Goal: Find contact information: Find contact information

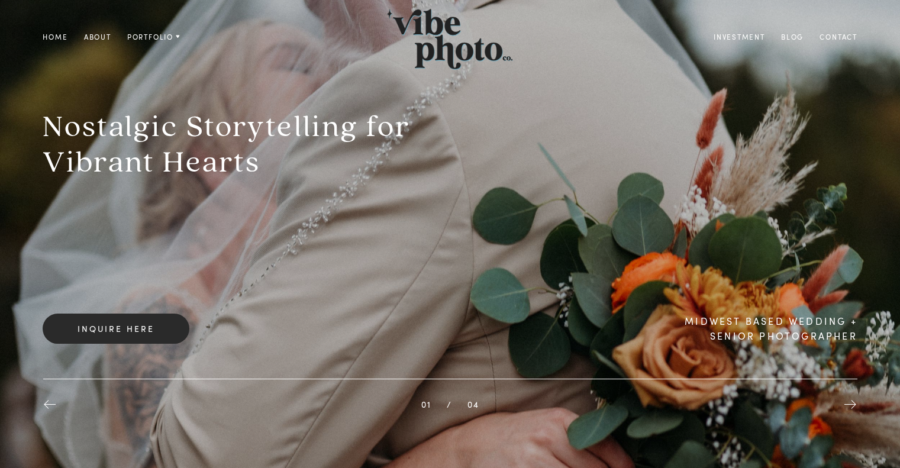
click at [91, 36] on link "About" at bounding box center [97, 37] width 43 height 14
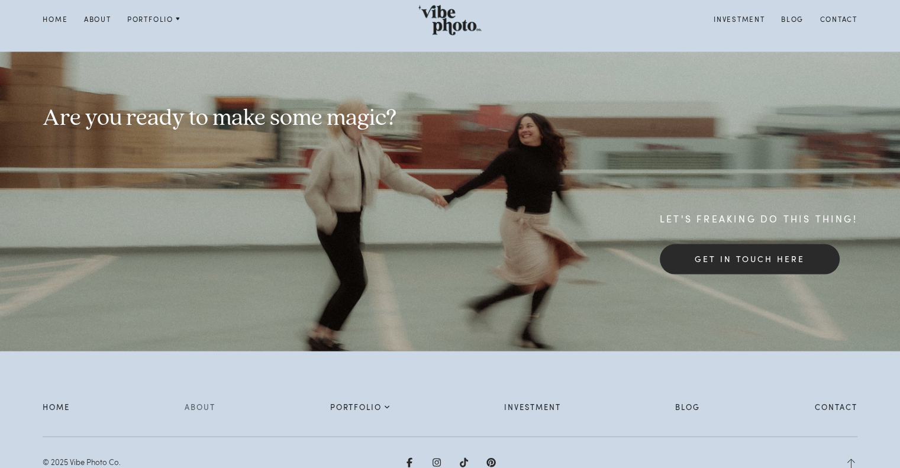
scroll to position [2452, 0]
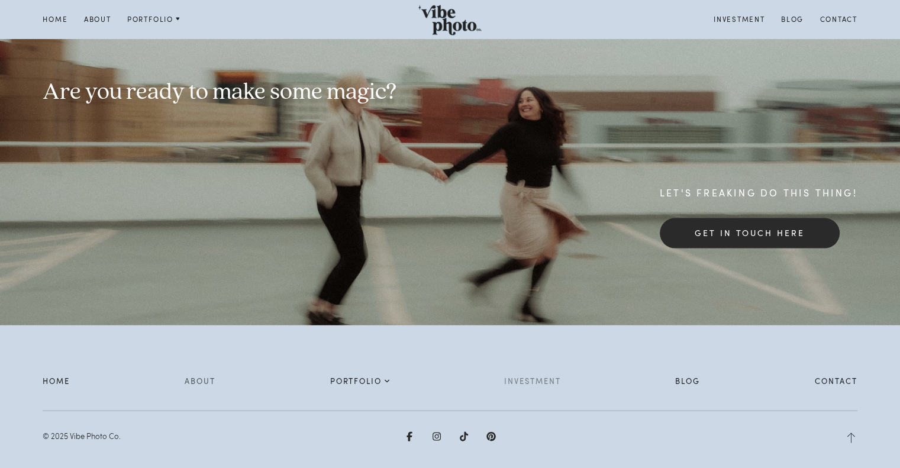
click at [543, 375] on link "Investment" at bounding box center [532, 381] width 57 height 17
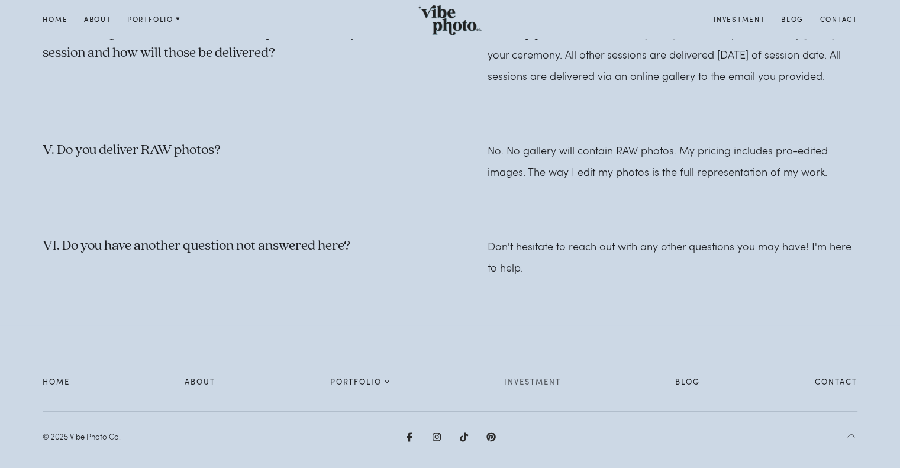
scroll to position [2257, 0]
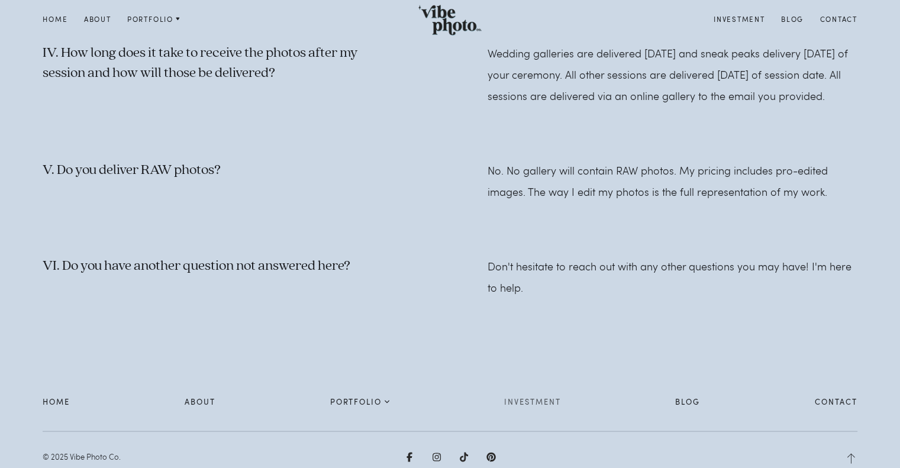
click at [392, 411] on ul "Home About Portfolio Weddings Couples Seniors Investment Blog Contact" at bounding box center [450, 402] width 826 height 17
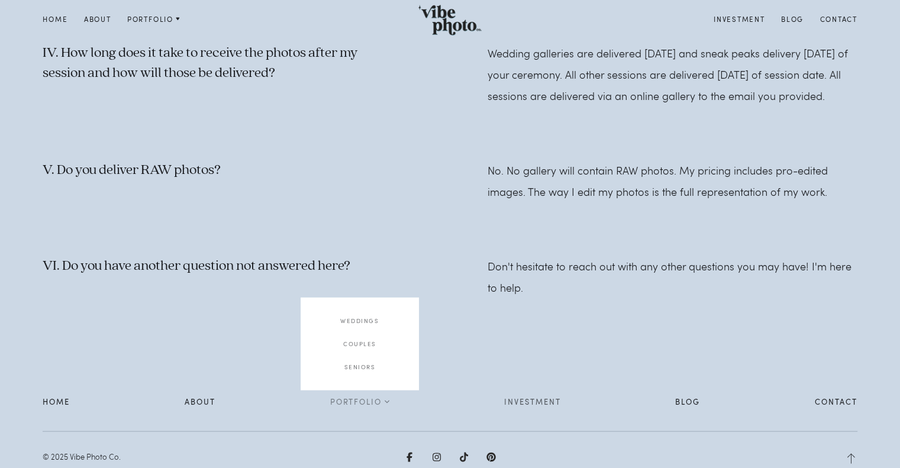
click at [389, 406] on icon at bounding box center [387, 402] width 5 height 8
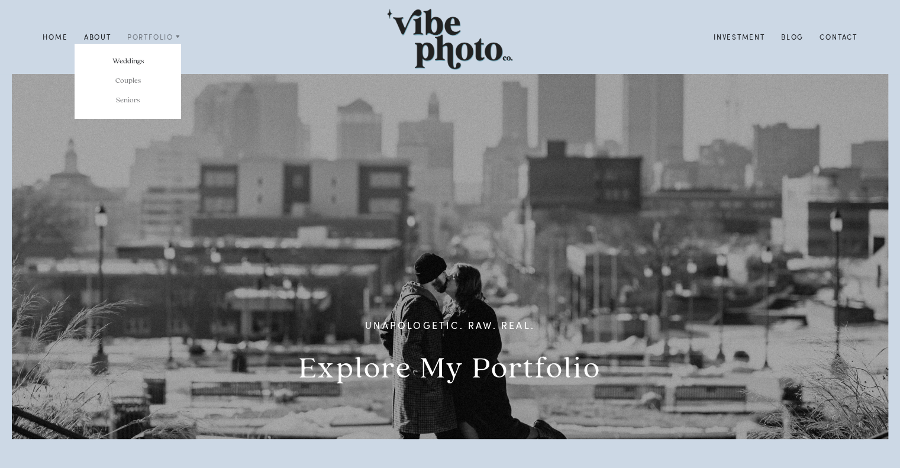
click at [137, 57] on link "Weddings" at bounding box center [128, 61] width 107 height 20
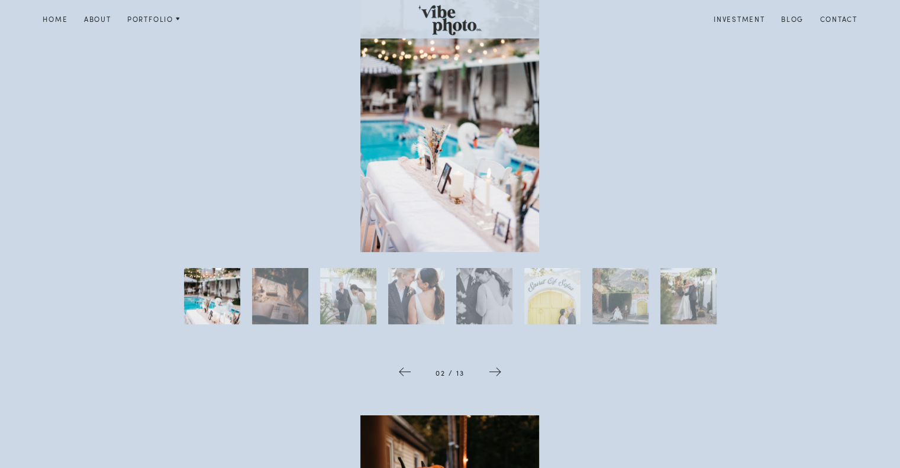
scroll to position [473, 0]
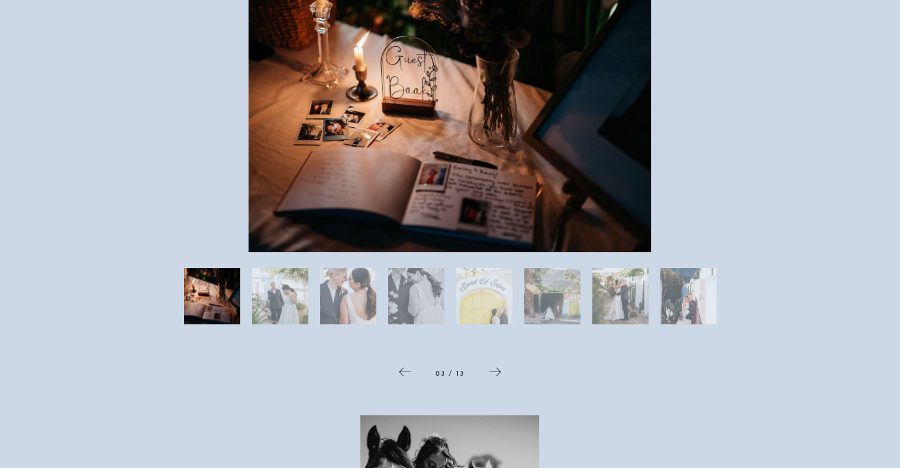
click at [495, 376] on icon at bounding box center [495, 372] width 14 height 15
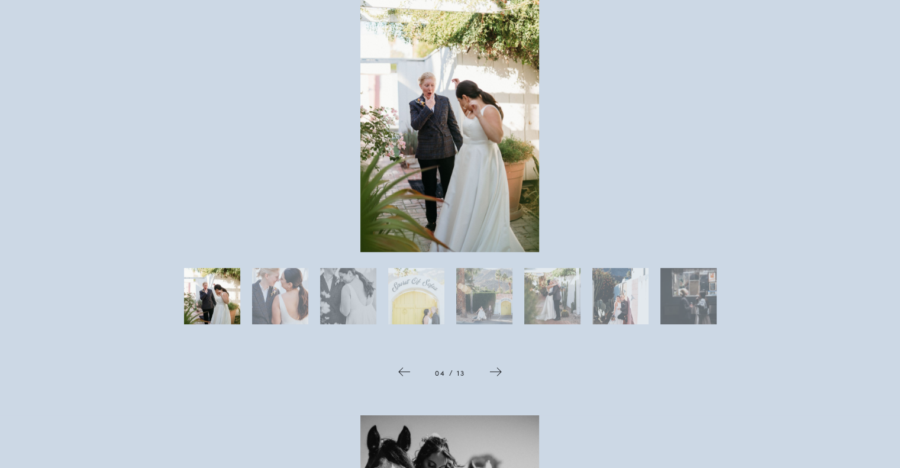
click at [495, 376] on icon at bounding box center [496, 372] width 14 height 15
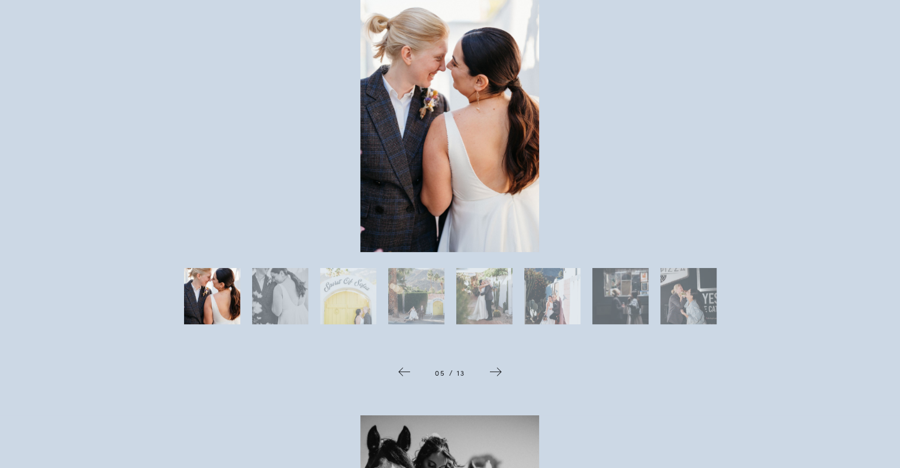
click at [495, 376] on icon at bounding box center [496, 372] width 14 height 15
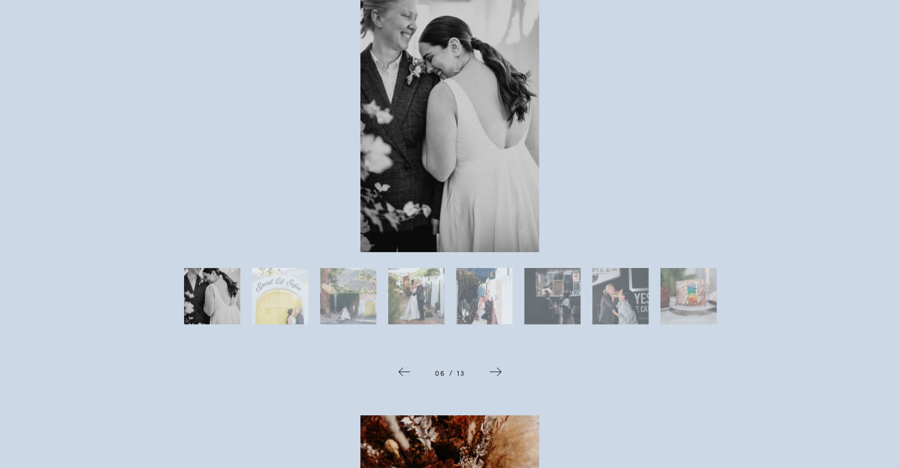
scroll to position [414, 0]
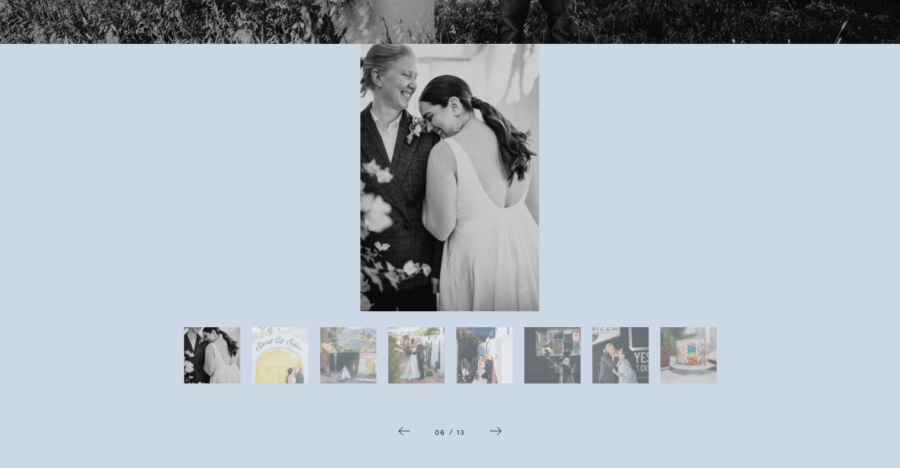
click at [496, 424] on span at bounding box center [496, 432] width 38 height 41
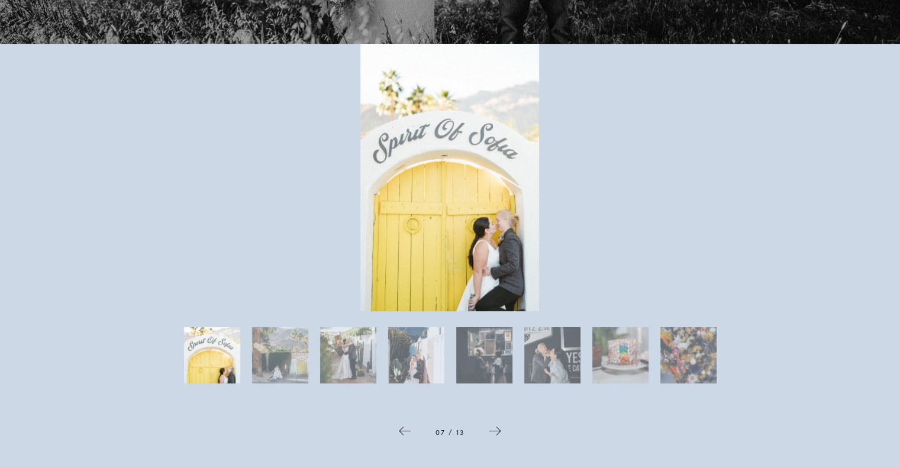
click at [496, 424] on span at bounding box center [495, 432] width 38 height 41
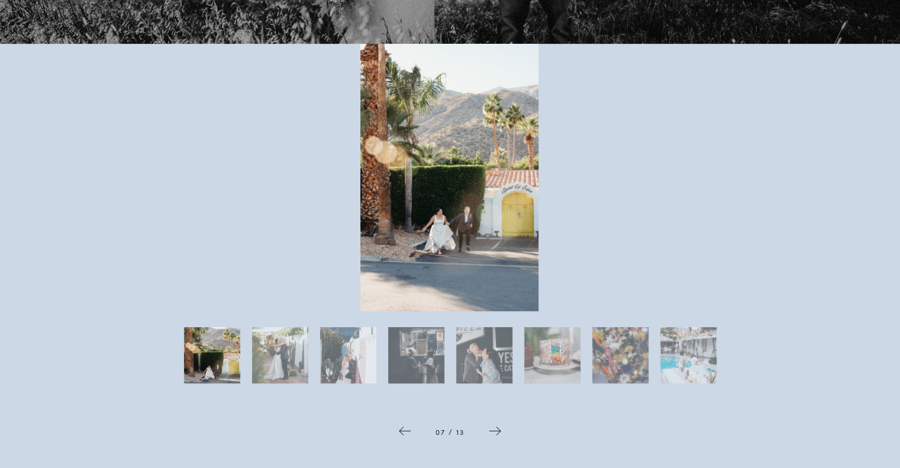
click at [496, 424] on span at bounding box center [495, 432] width 38 height 41
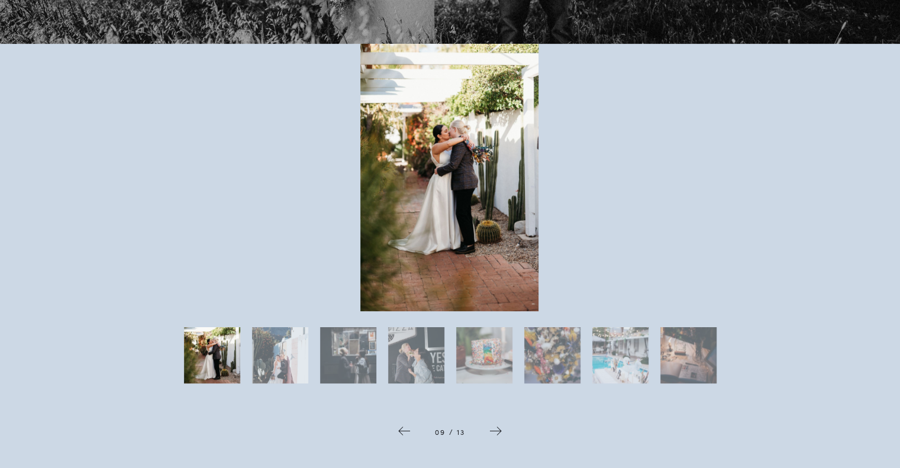
click at [496, 424] on span at bounding box center [496, 432] width 38 height 41
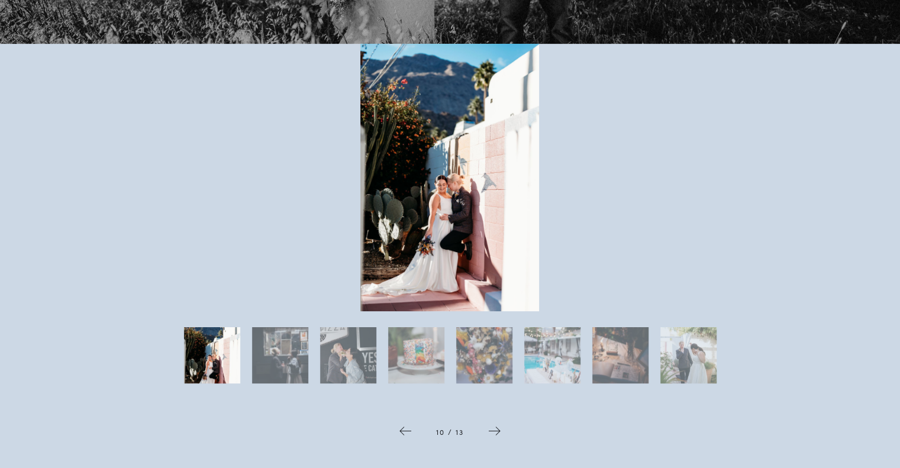
click at [496, 424] on span at bounding box center [495, 432] width 38 height 41
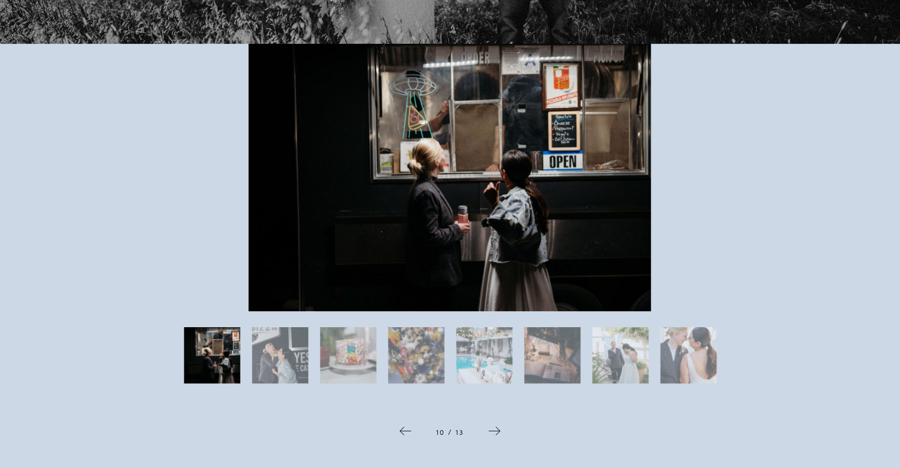
click at [496, 424] on span at bounding box center [495, 432] width 38 height 41
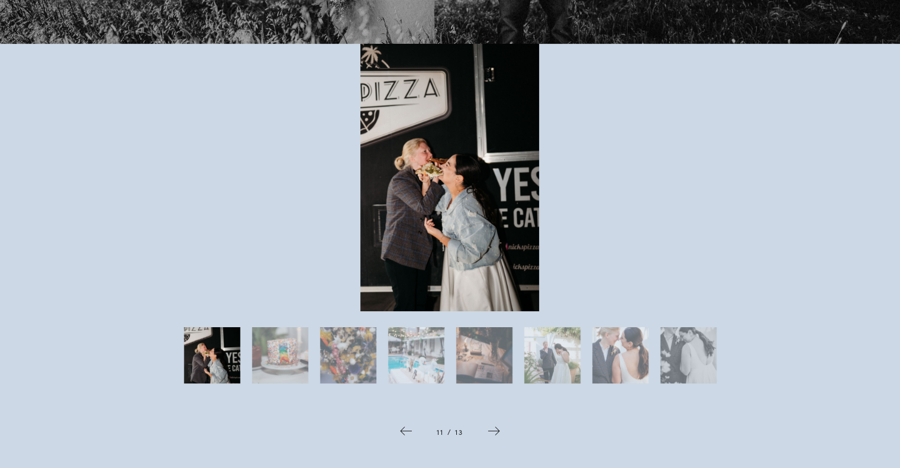
click at [496, 424] on span at bounding box center [494, 432] width 38 height 41
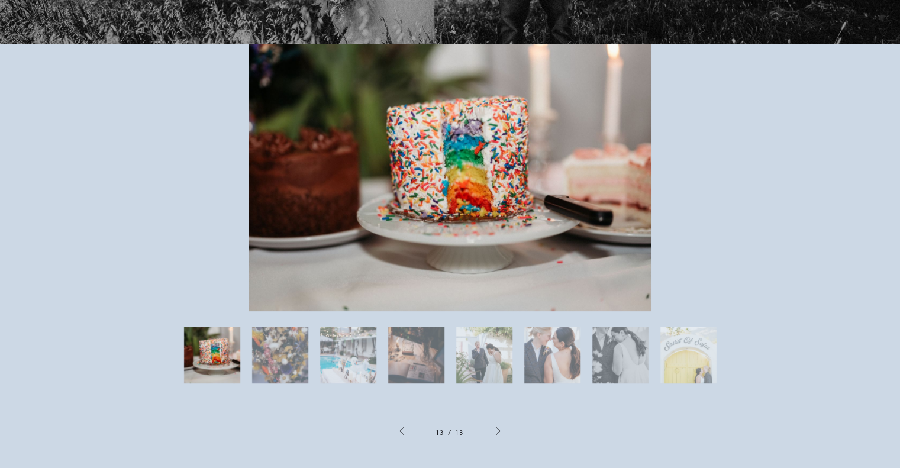
click at [496, 424] on span at bounding box center [495, 432] width 38 height 41
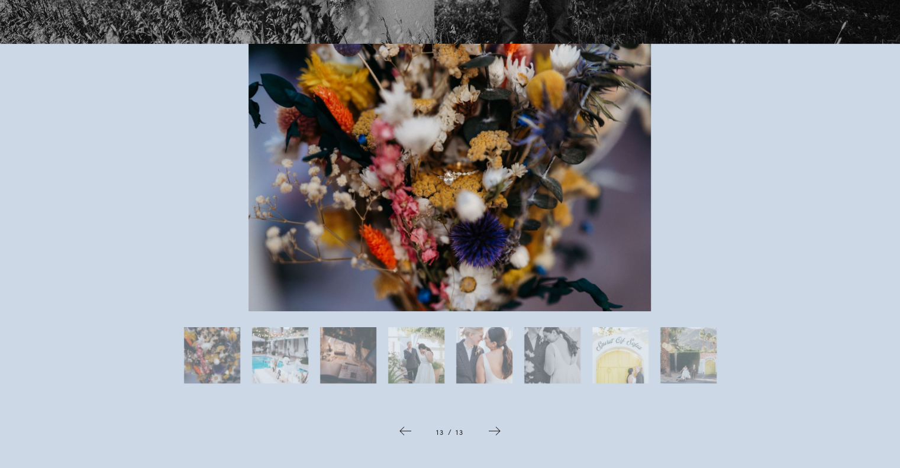
click at [496, 424] on span at bounding box center [495, 432] width 38 height 41
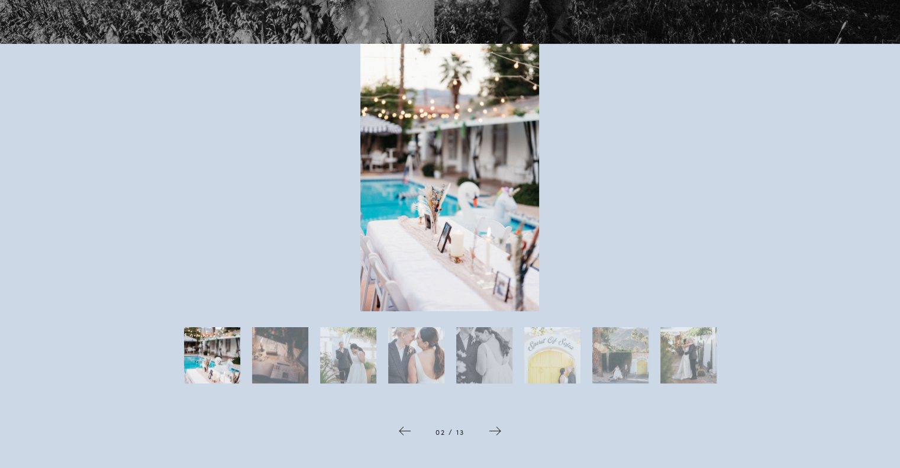
click at [496, 424] on span at bounding box center [495, 432] width 38 height 41
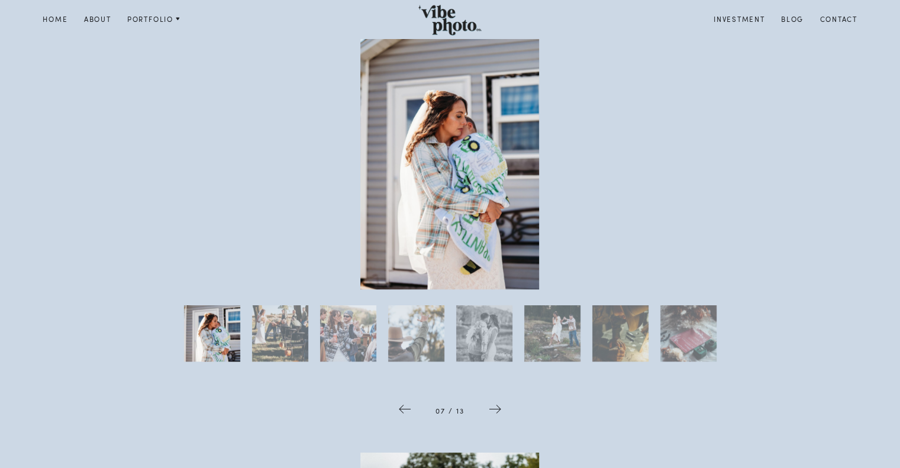
scroll to position [888, 0]
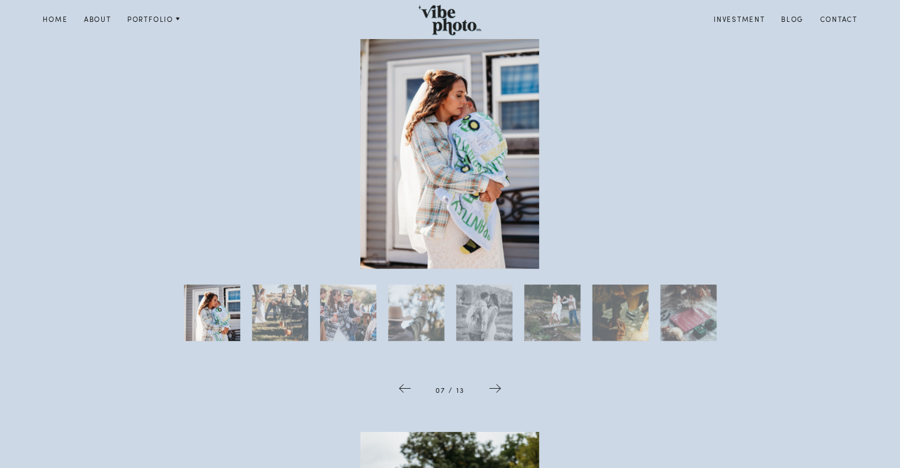
click at [499, 390] on icon at bounding box center [495, 388] width 14 height 15
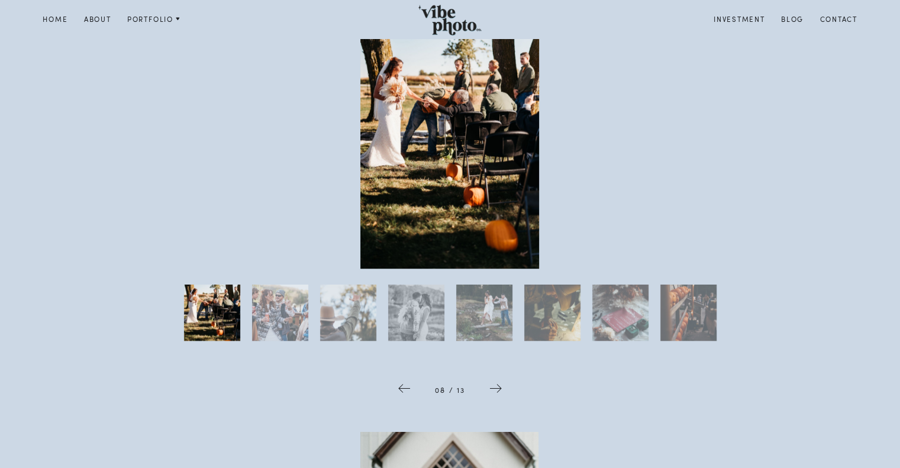
click at [499, 390] on icon at bounding box center [496, 388] width 14 height 15
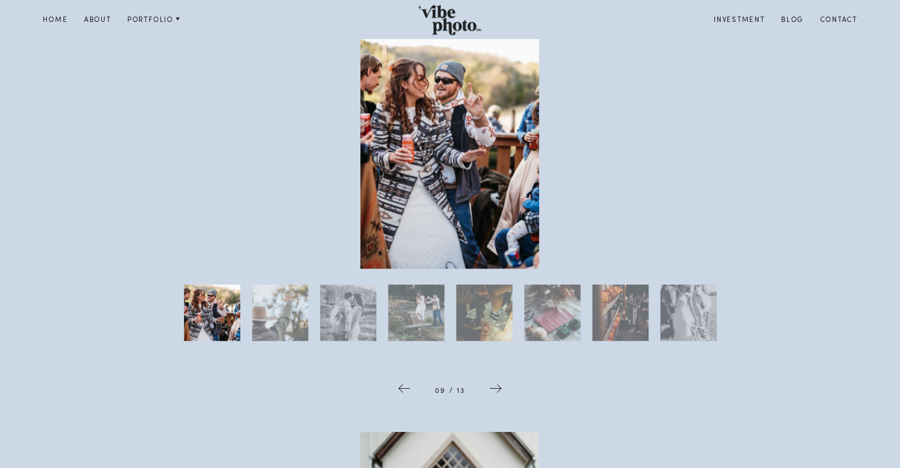
click at [499, 390] on icon at bounding box center [496, 388] width 14 height 15
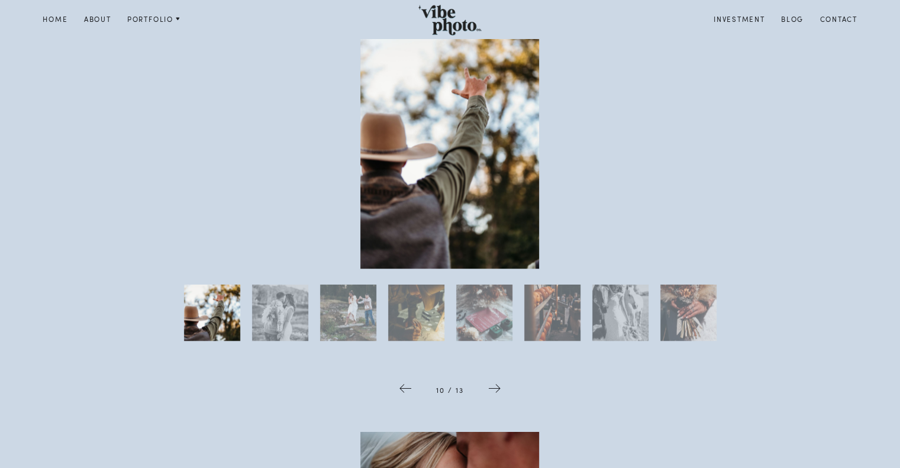
click at [499, 390] on icon at bounding box center [495, 388] width 14 height 15
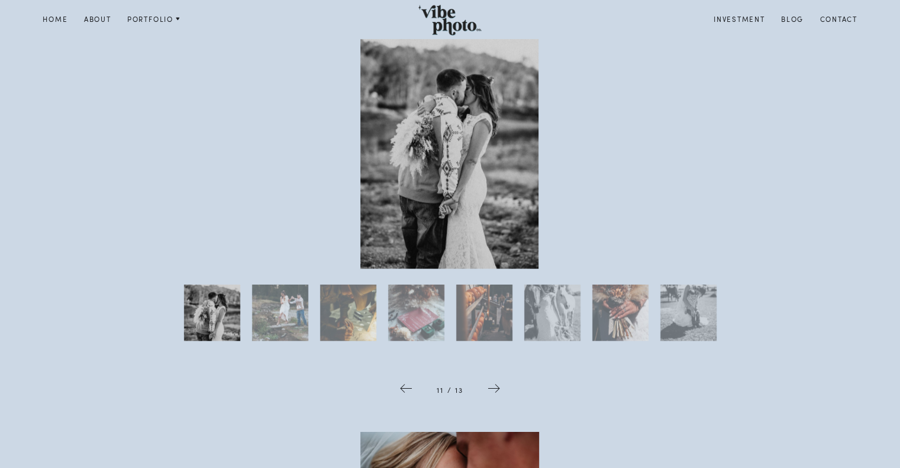
click at [499, 390] on icon at bounding box center [494, 388] width 14 height 15
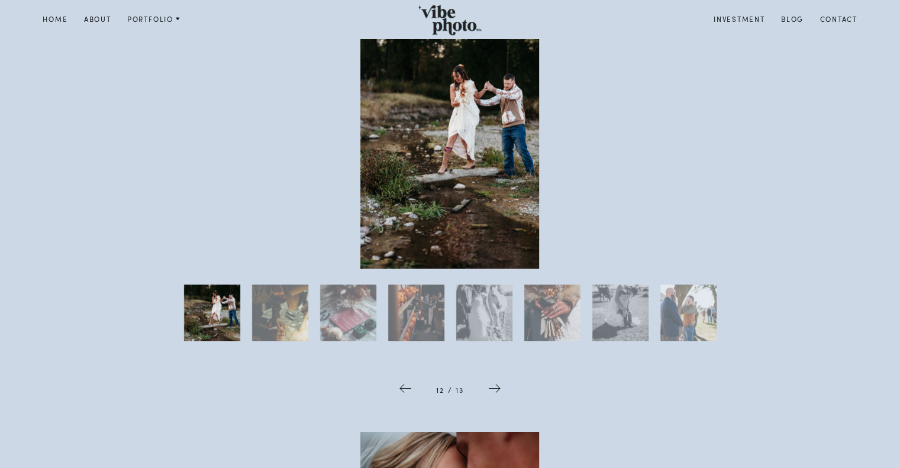
click at [499, 390] on icon at bounding box center [495, 388] width 14 height 15
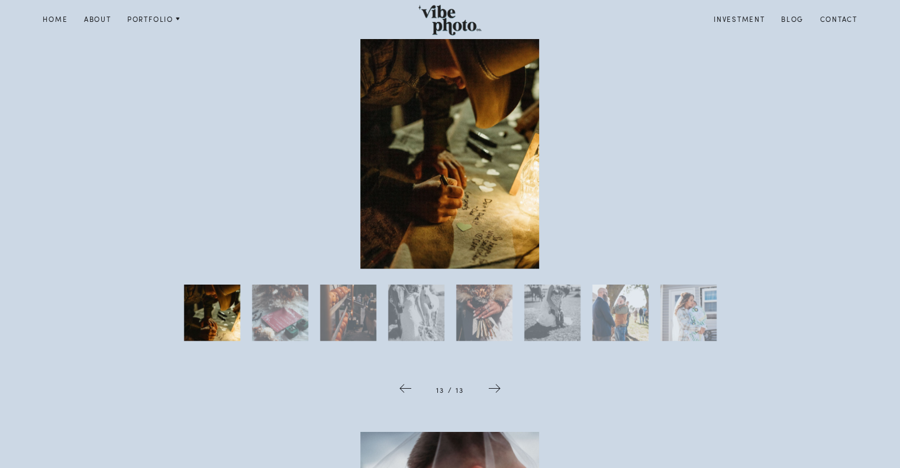
click at [499, 390] on icon at bounding box center [495, 388] width 14 height 15
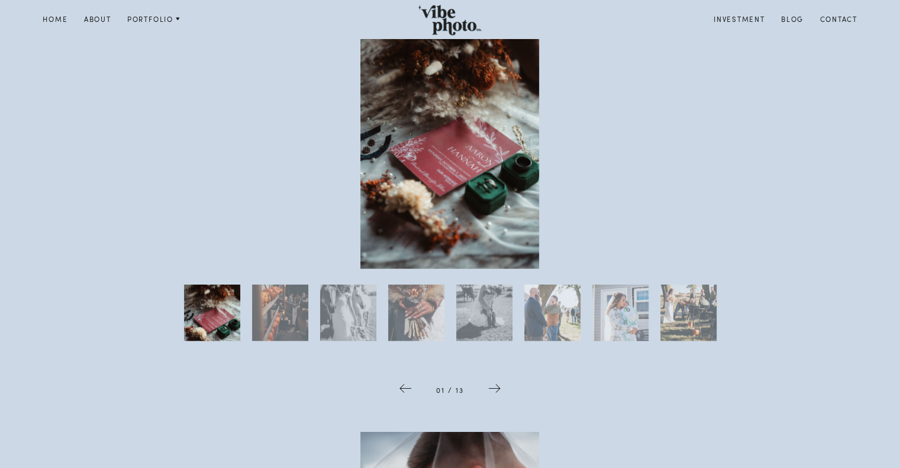
click at [499, 390] on icon at bounding box center [495, 388] width 14 height 15
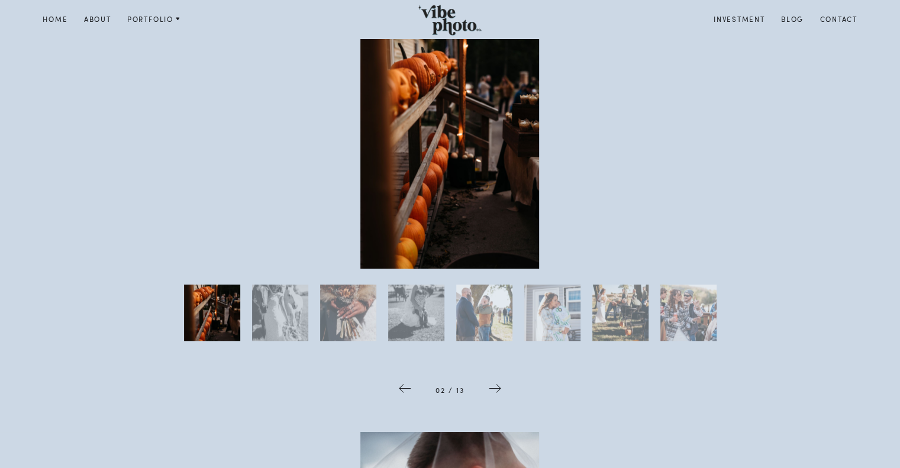
click at [499, 390] on icon at bounding box center [495, 388] width 14 height 15
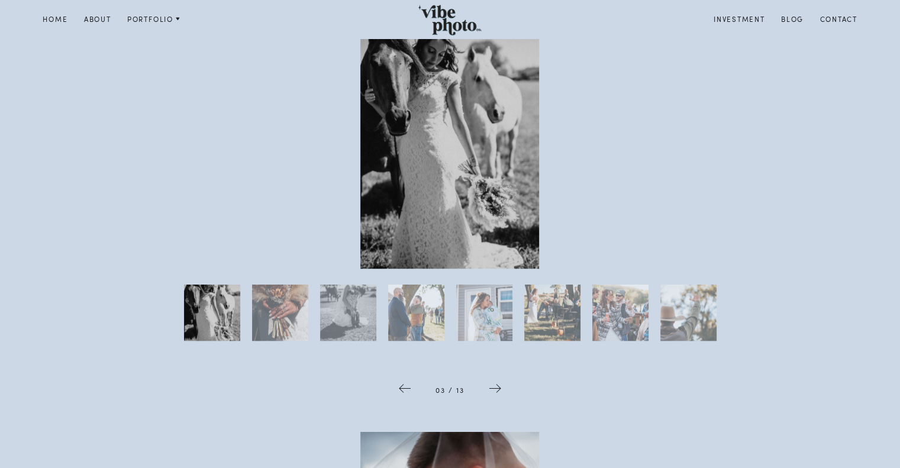
click at [499, 390] on icon at bounding box center [495, 388] width 14 height 15
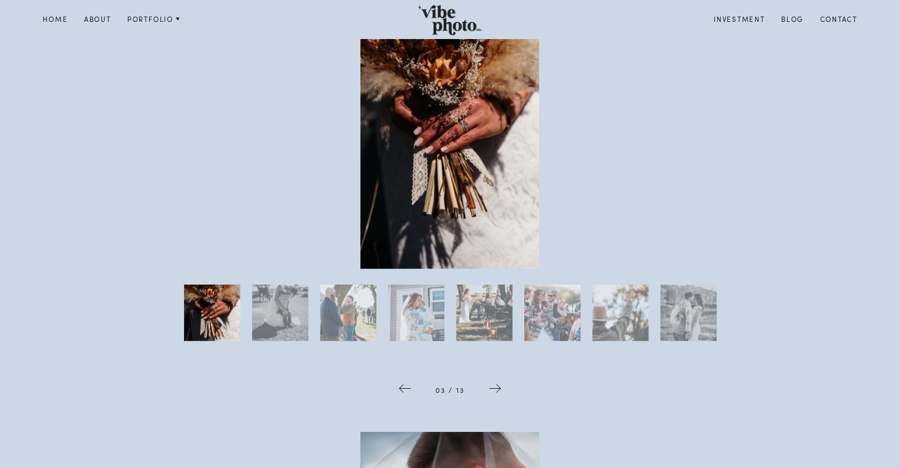
click at [499, 390] on icon at bounding box center [495, 388] width 14 height 15
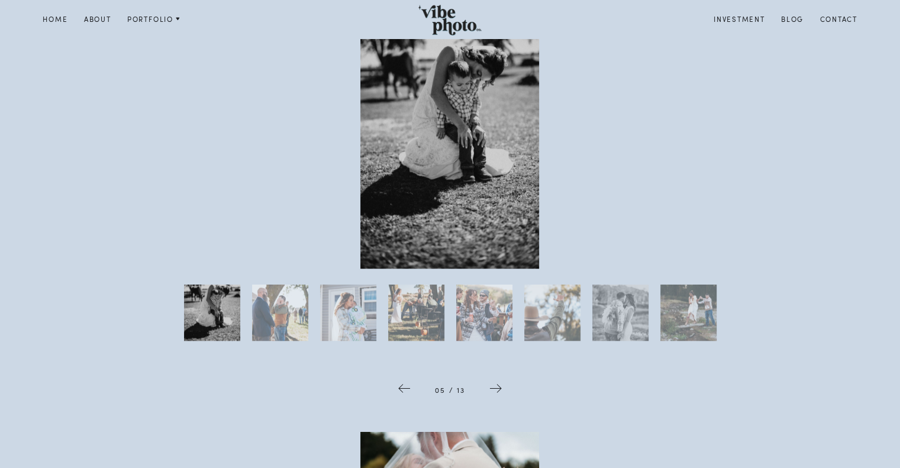
click at [498, 391] on icon at bounding box center [496, 388] width 14 height 15
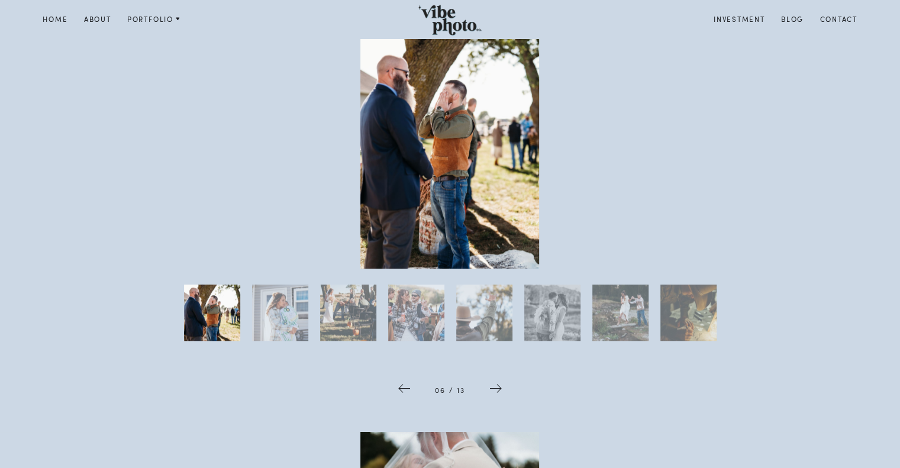
click at [498, 391] on icon at bounding box center [496, 388] width 14 height 15
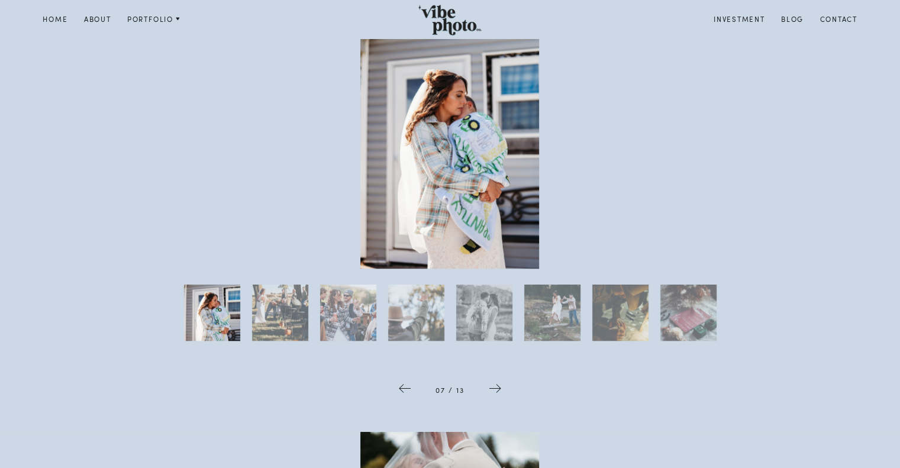
click at [498, 391] on icon at bounding box center [495, 388] width 14 height 15
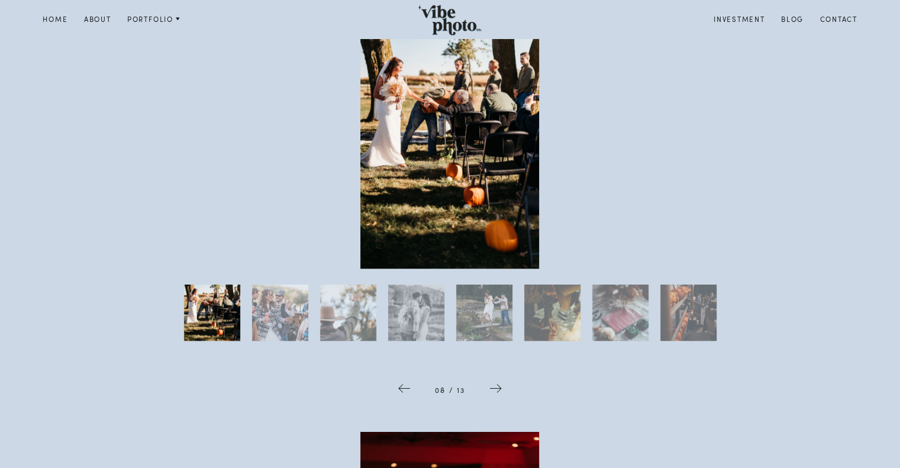
click at [498, 391] on icon at bounding box center [496, 388] width 14 height 15
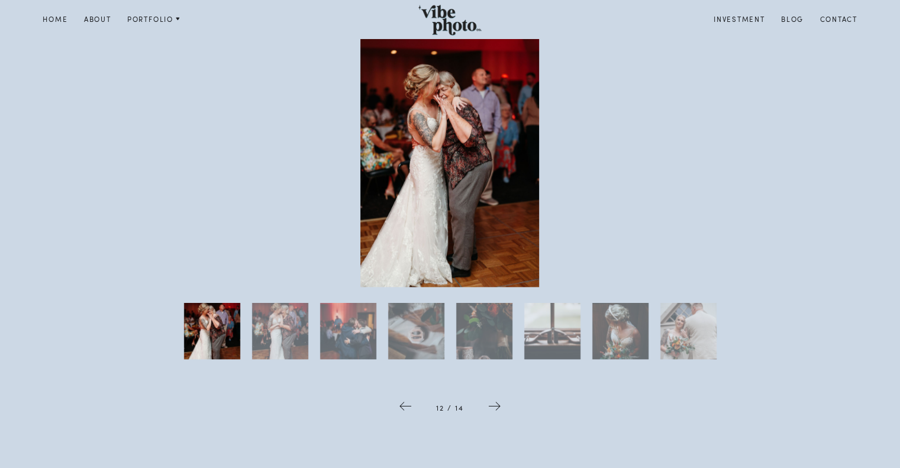
scroll to position [1302, 0]
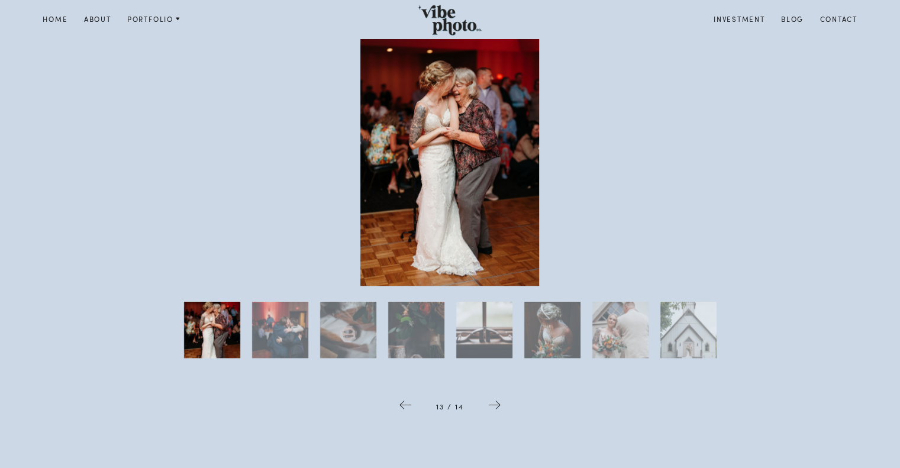
click at [504, 408] on span at bounding box center [495, 406] width 38 height 41
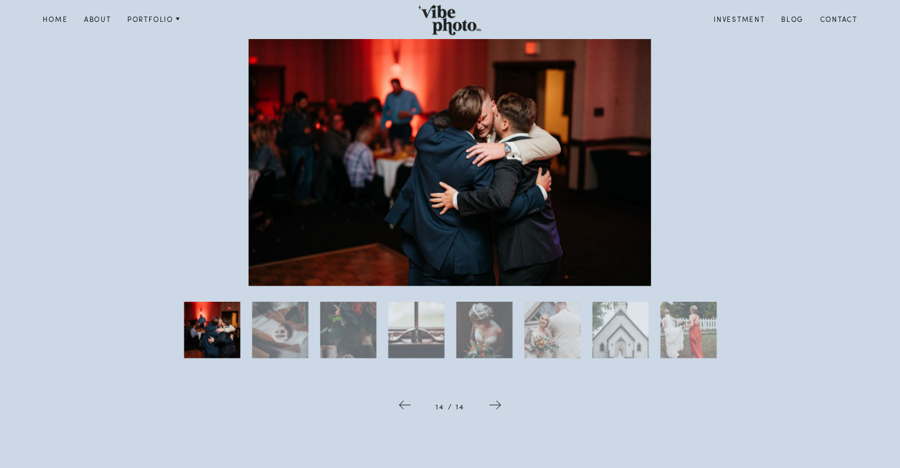
click at [504, 408] on span at bounding box center [495, 406] width 38 height 41
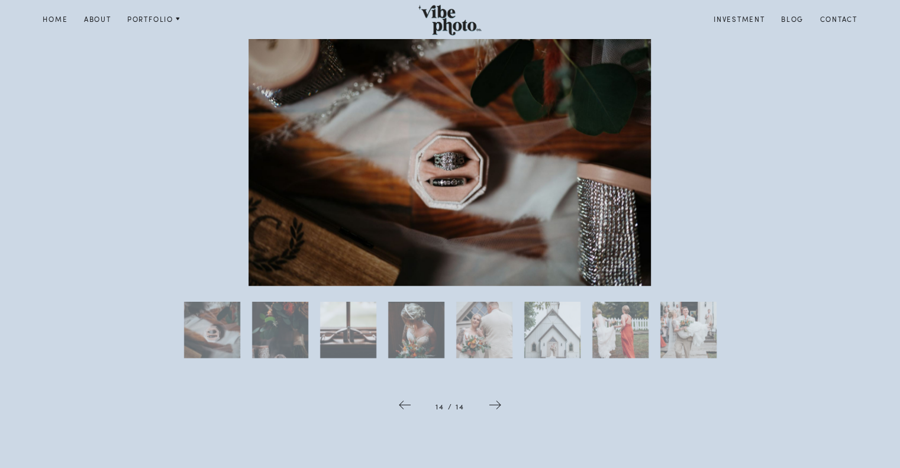
click at [504, 408] on span at bounding box center [495, 406] width 38 height 41
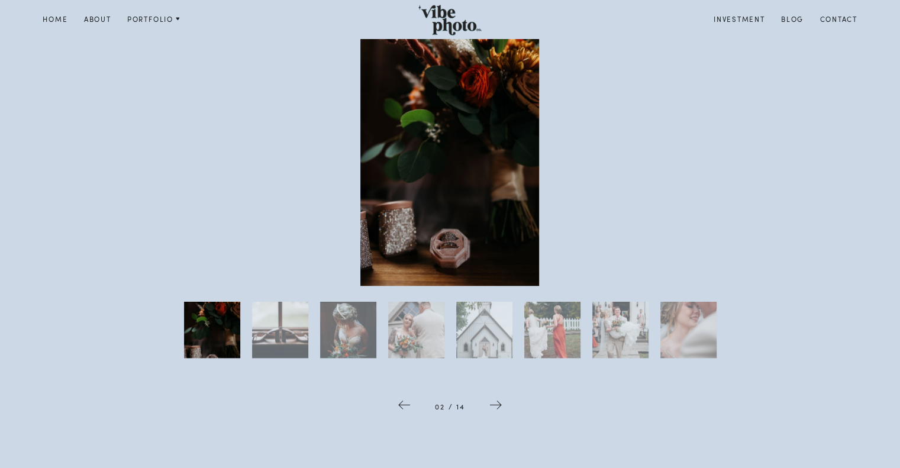
click at [504, 408] on span at bounding box center [496, 406] width 38 height 41
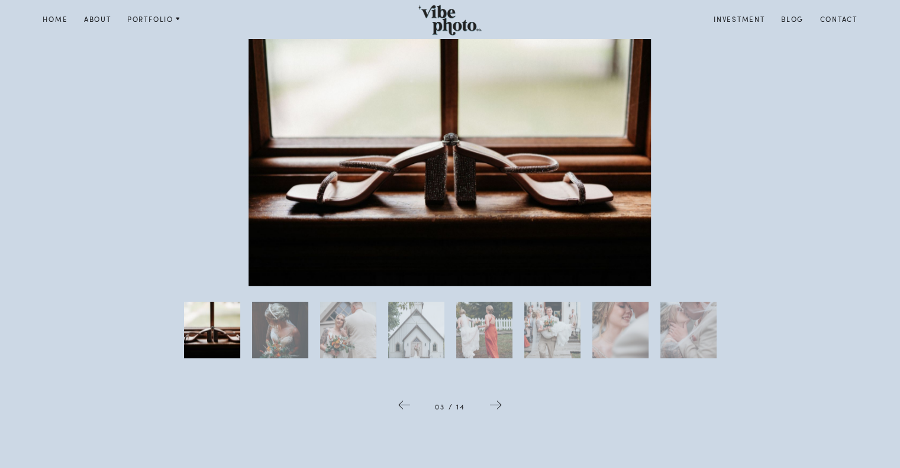
click at [504, 408] on span at bounding box center [496, 406] width 38 height 41
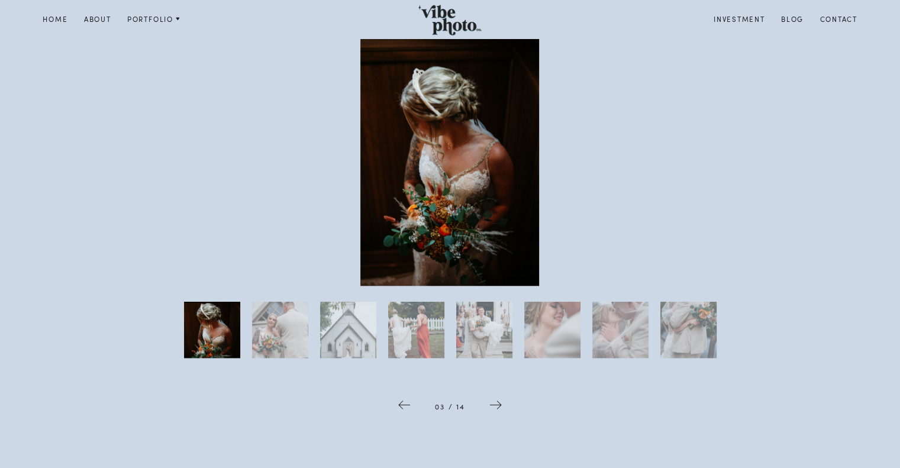
click at [504, 408] on span at bounding box center [496, 406] width 38 height 41
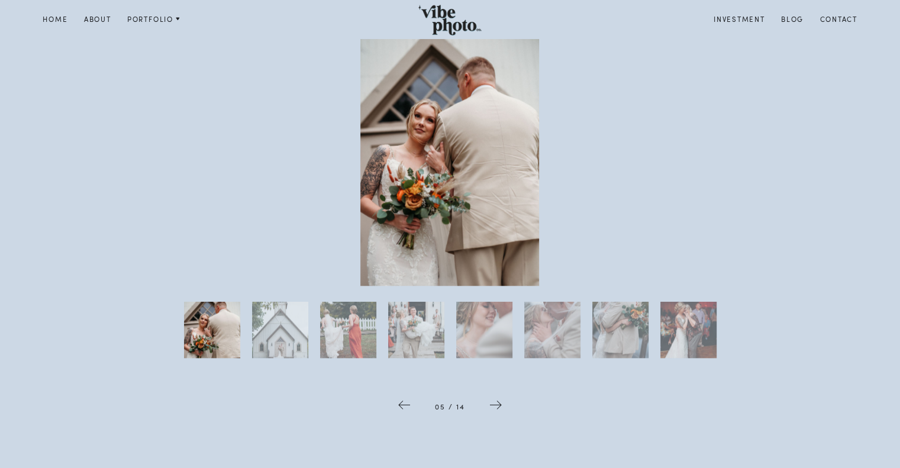
click at [504, 408] on span at bounding box center [496, 406] width 38 height 41
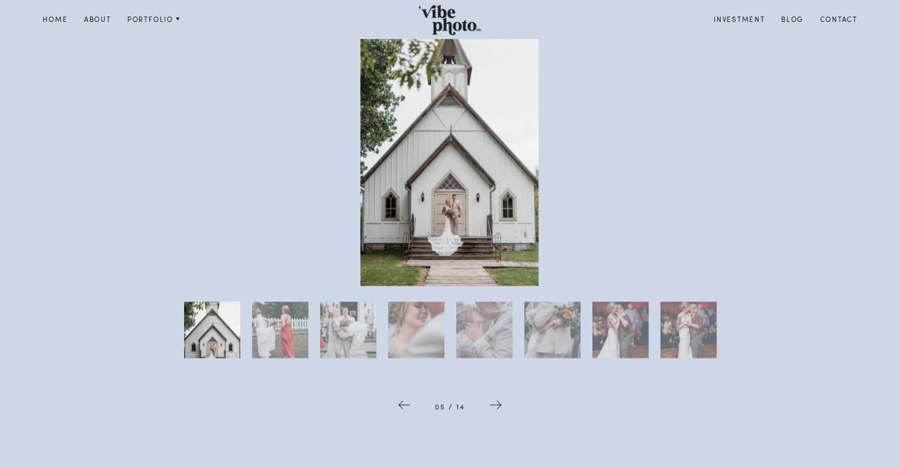
click at [504, 408] on span at bounding box center [496, 406] width 38 height 41
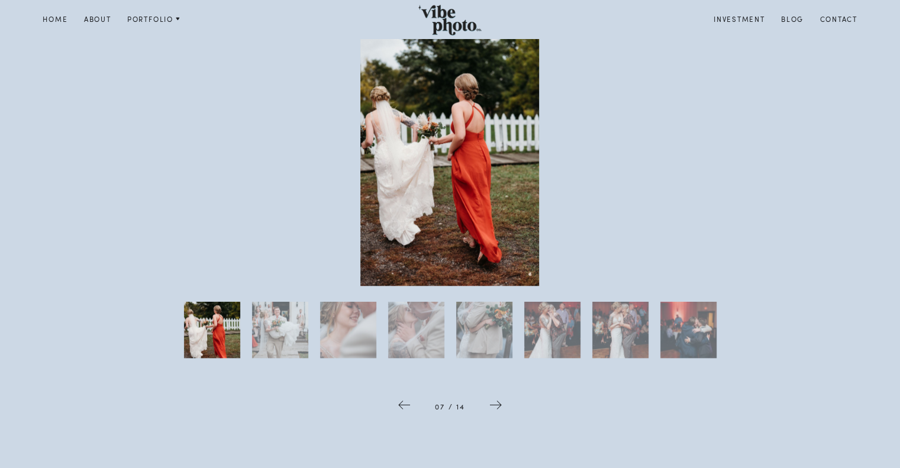
click at [504, 408] on span at bounding box center [496, 406] width 38 height 41
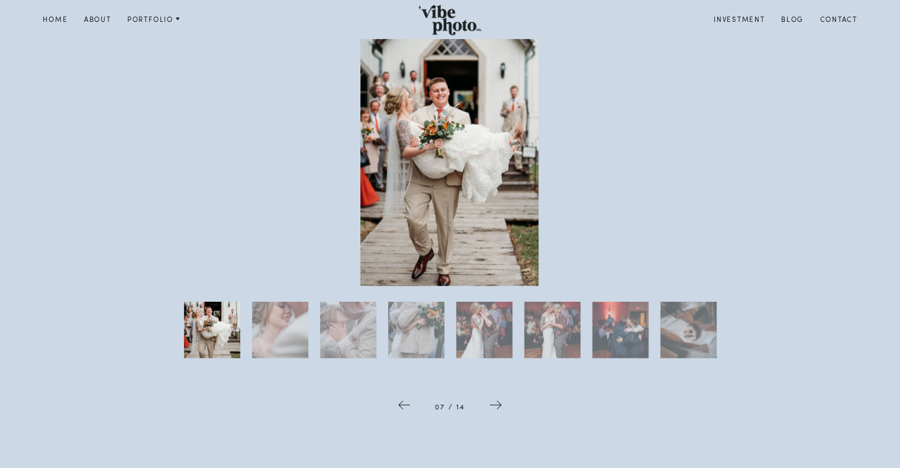
click at [504, 408] on span at bounding box center [496, 406] width 38 height 41
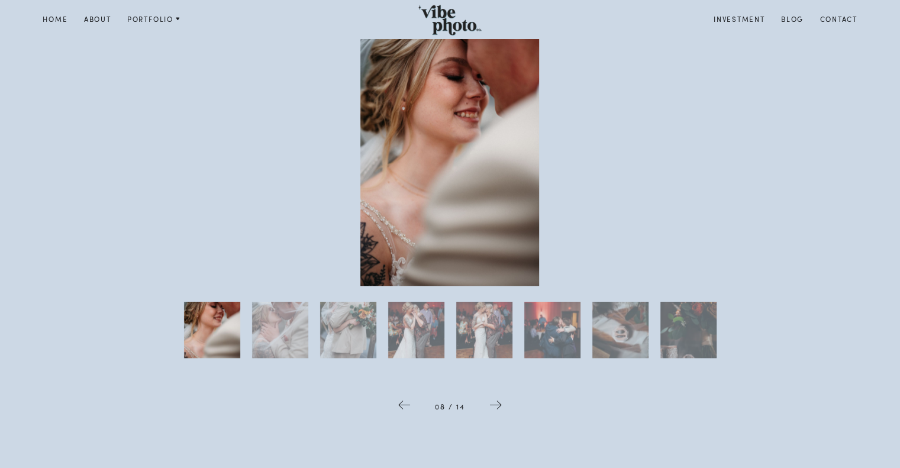
click at [504, 408] on span at bounding box center [496, 406] width 38 height 41
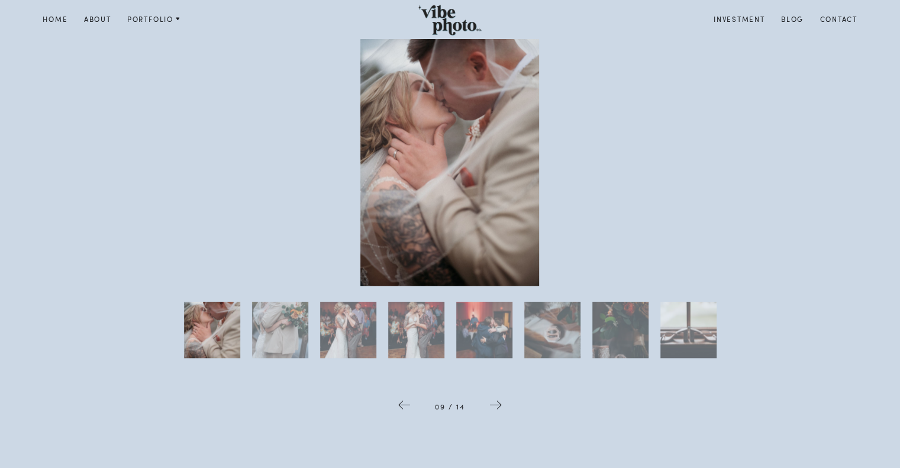
click at [504, 408] on span at bounding box center [496, 406] width 38 height 41
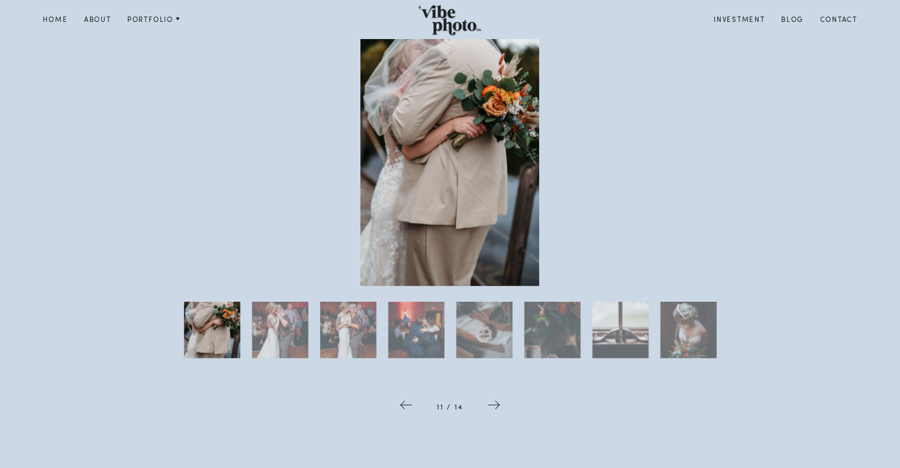
click at [504, 408] on span at bounding box center [494, 406] width 38 height 41
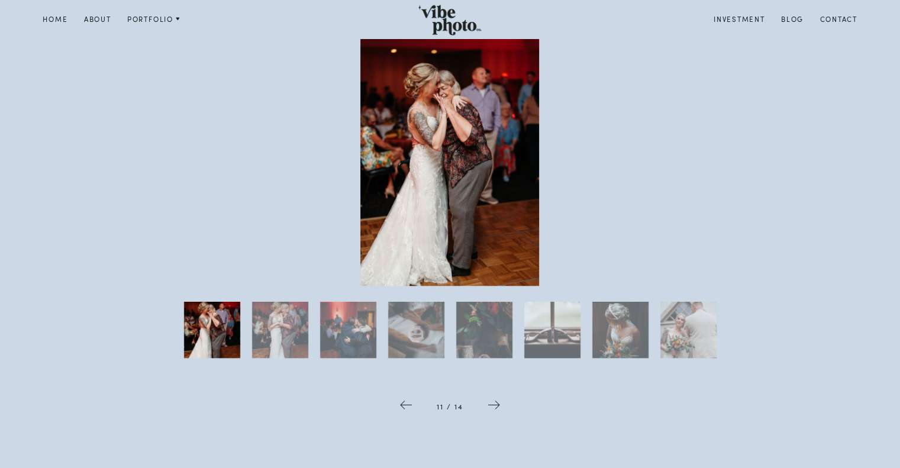
click at [504, 408] on span at bounding box center [494, 406] width 38 height 41
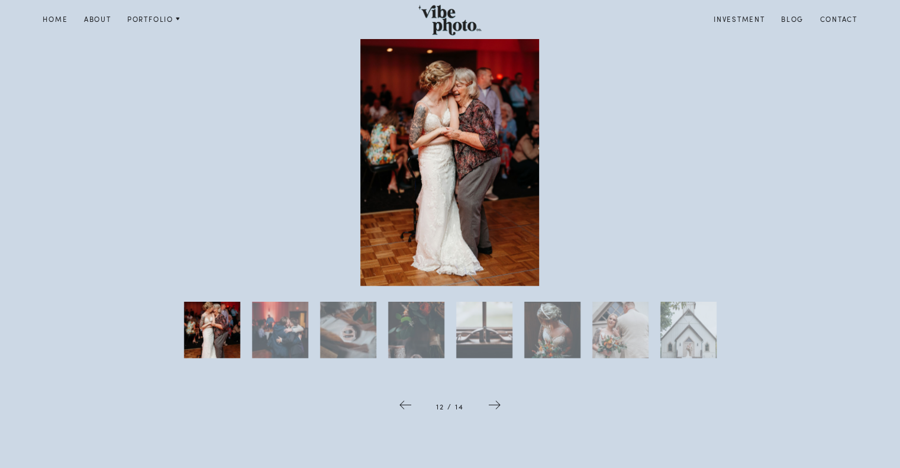
click at [504, 408] on span at bounding box center [495, 406] width 38 height 41
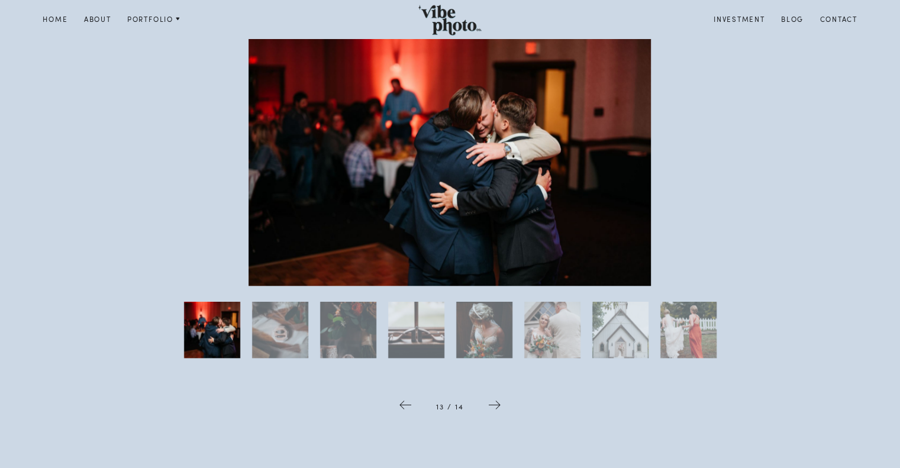
click at [504, 408] on span at bounding box center [495, 406] width 38 height 41
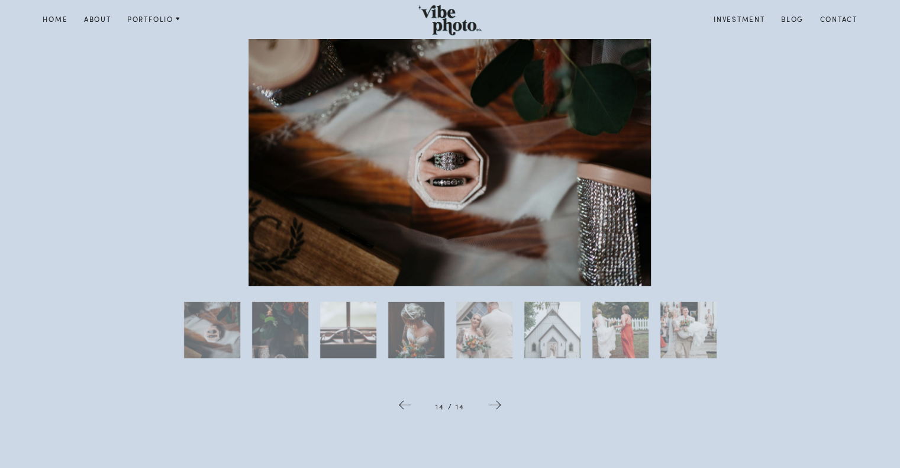
click at [504, 408] on span at bounding box center [495, 406] width 38 height 41
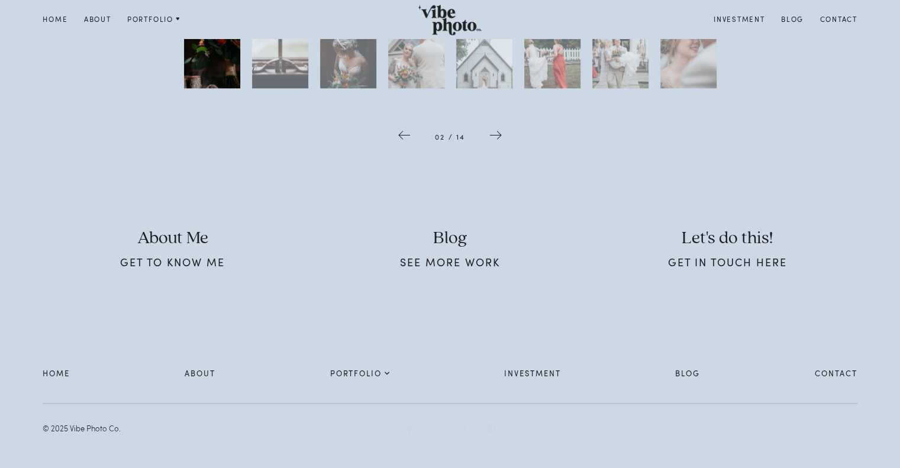
scroll to position [1578, 0]
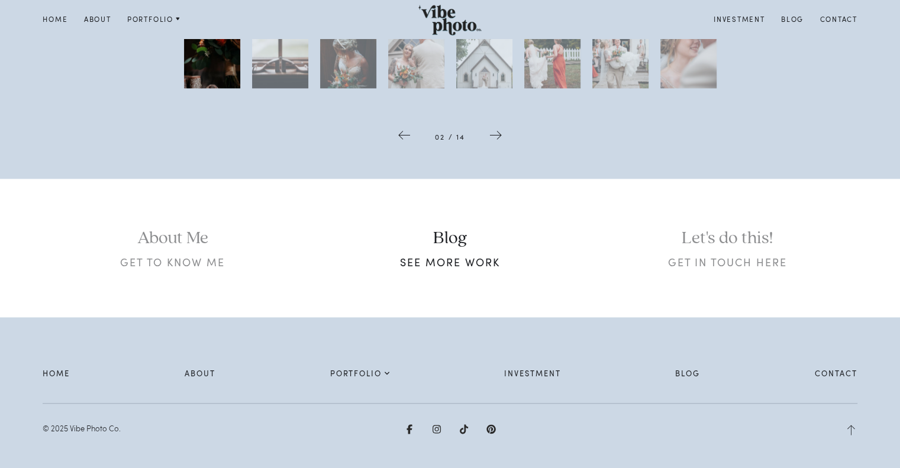
click at [454, 253] on div "Blog See more work" at bounding box center [450, 248] width 260 height 43
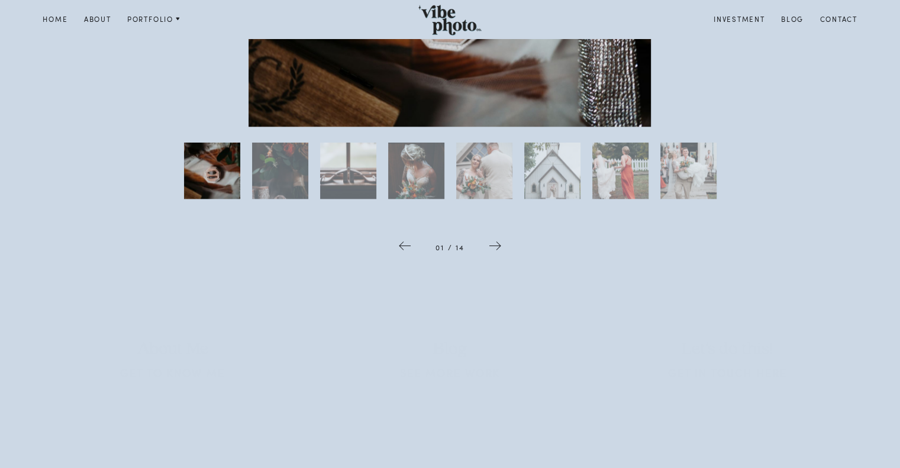
scroll to position [1578, 0]
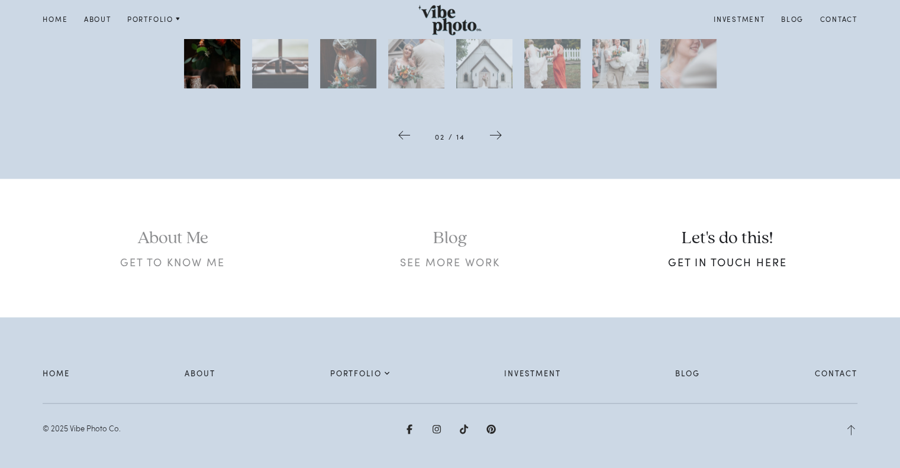
click at [727, 245] on h2 "Let's do this!" at bounding box center [728, 238] width 260 height 23
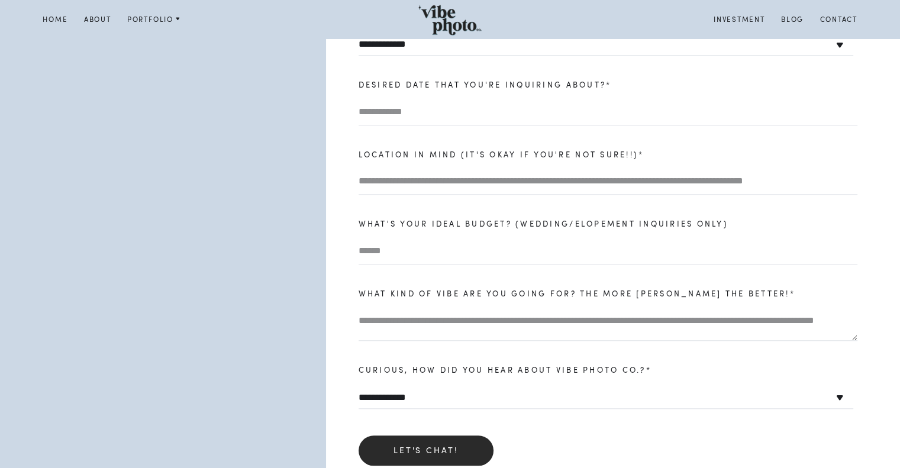
scroll to position [1065, 0]
